Goal: Check status: Check status

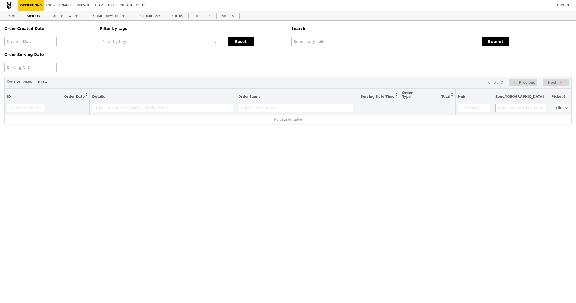
select select "100"
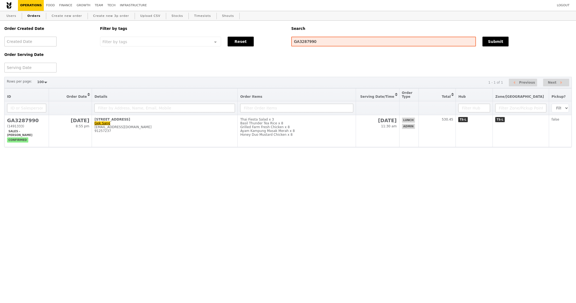
select select "100"
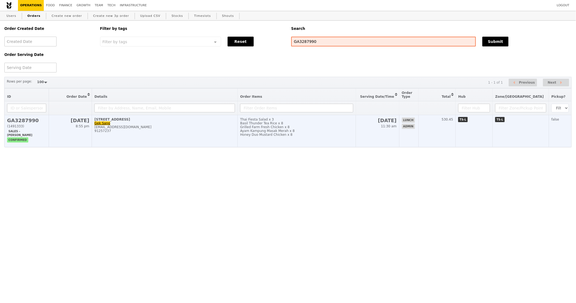
click at [316, 125] on div "Grilled Farm Fresh Chicken x 8" at bounding box center [296, 127] width 113 height 4
